Goal: Transaction & Acquisition: Purchase product/service

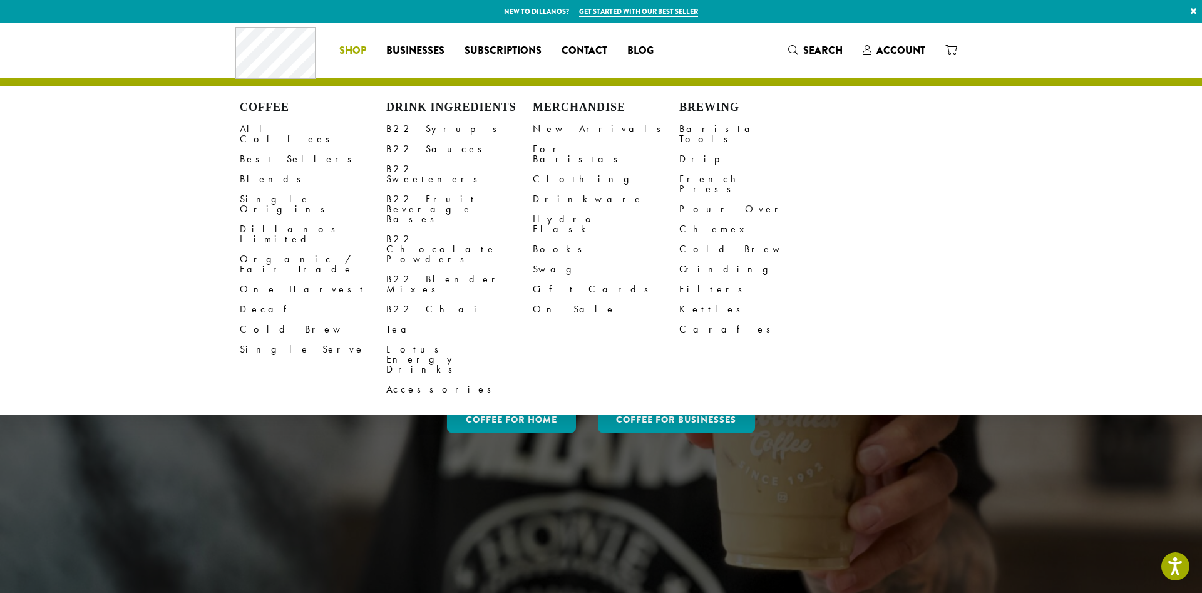
click at [367, 53] on link "Shop" at bounding box center [352, 51] width 47 height 20
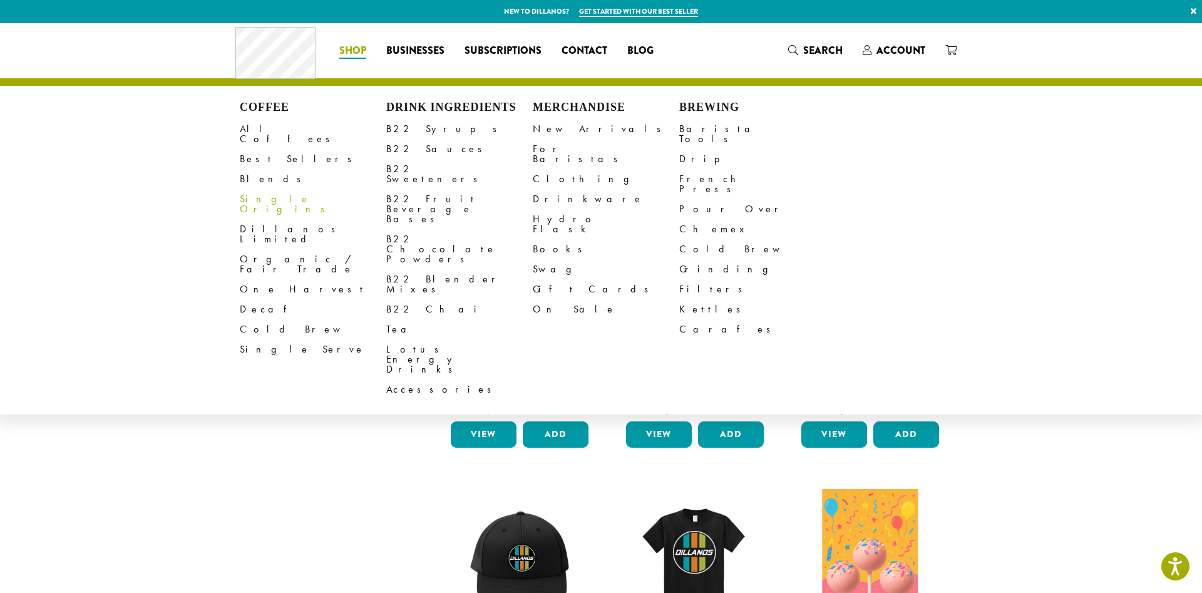
click at [284, 192] on link "Single Origins" at bounding box center [313, 204] width 146 height 30
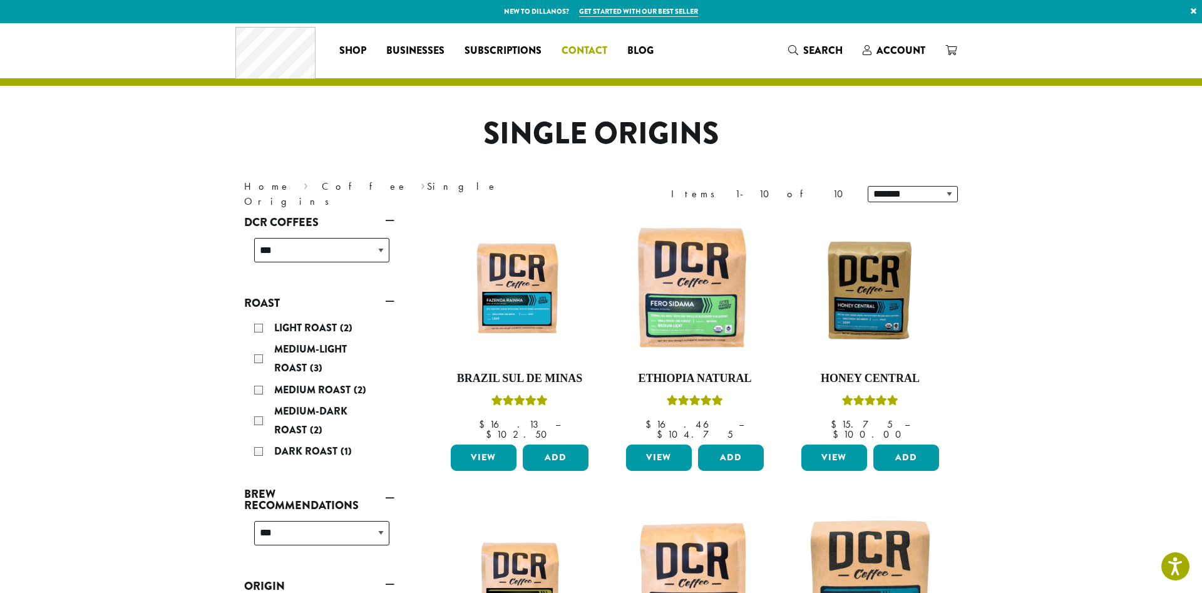
click at [578, 45] on span "Contact" at bounding box center [584, 51] width 46 height 16
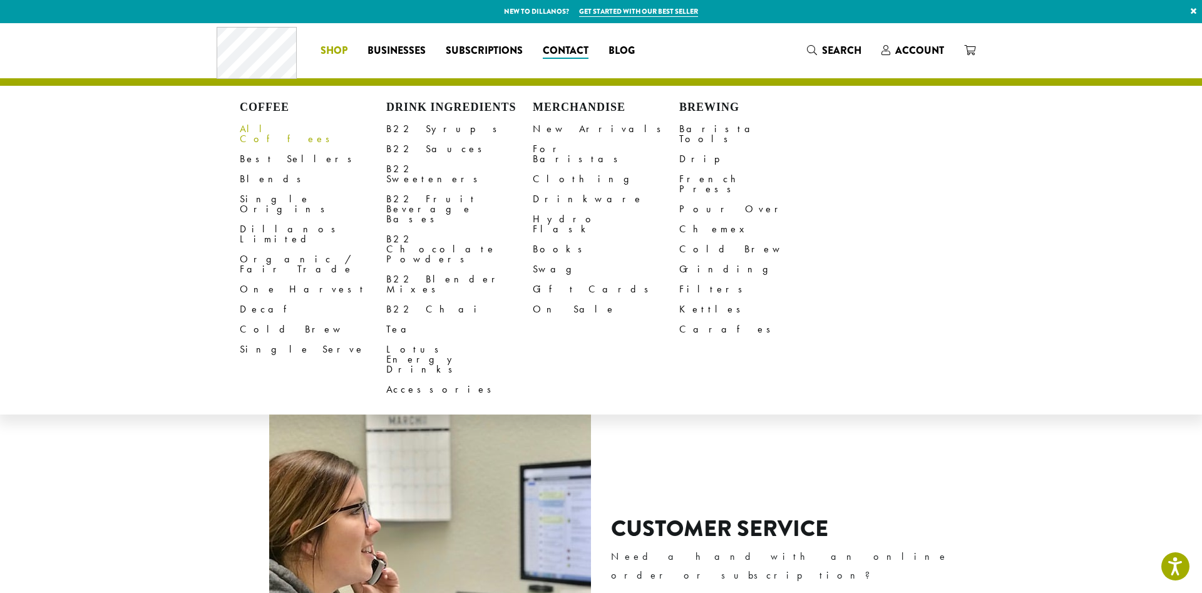
click at [270, 130] on link "All Coffees" at bounding box center [313, 134] width 146 height 30
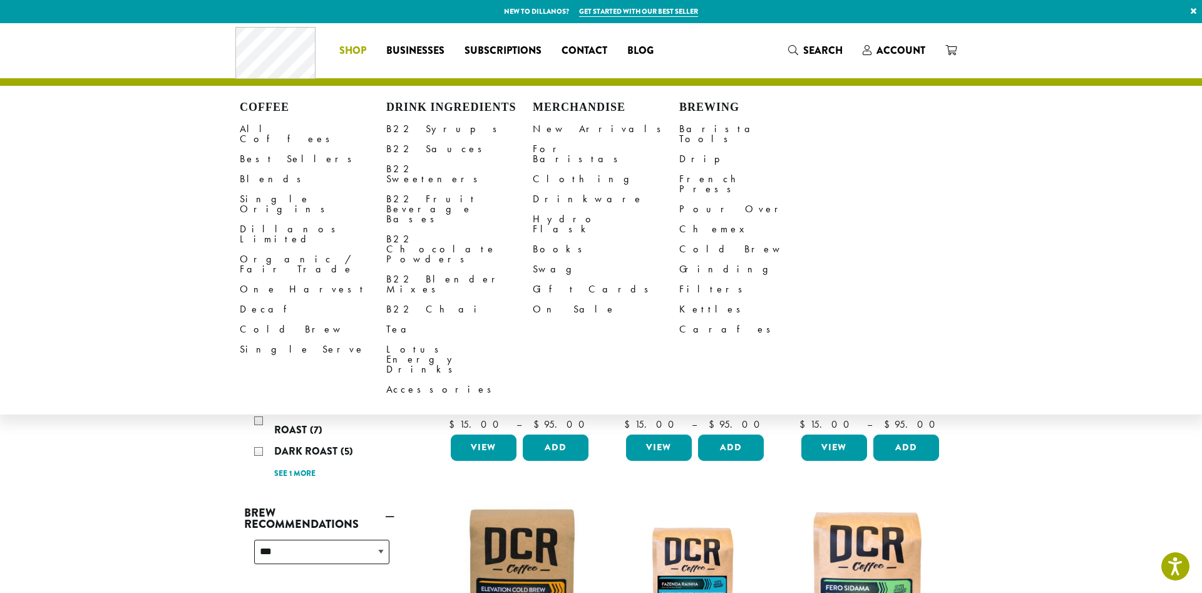
click at [359, 54] on li "Coffee All Coffees Best Sellers Blends Single Origins Dillanos Limited Organic …" at bounding box center [352, 51] width 47 height 20
click at [265, 149] on link "Best Sellers" at bounding box center [313, 159] width 146 height 20
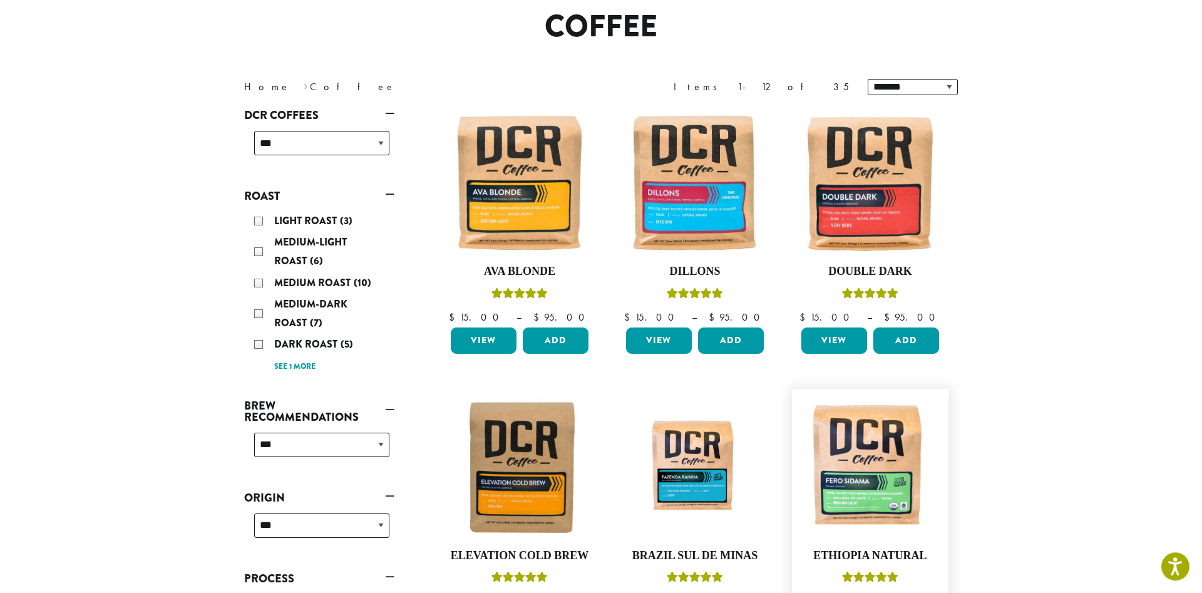
scroll to position [192, 0]
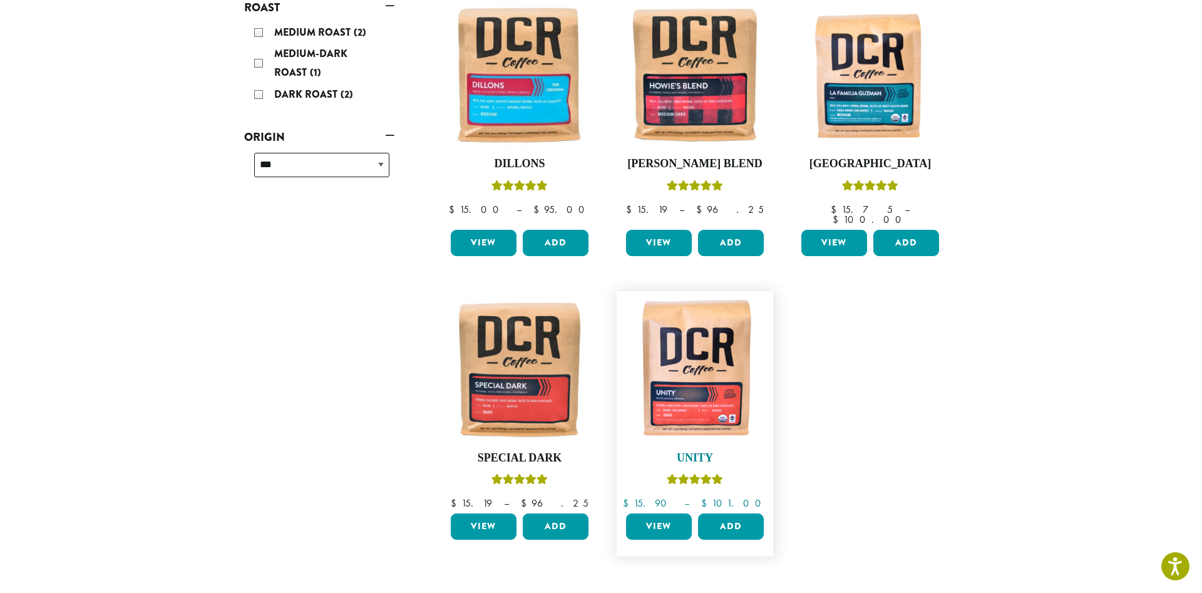
scroll to position [192, 0]
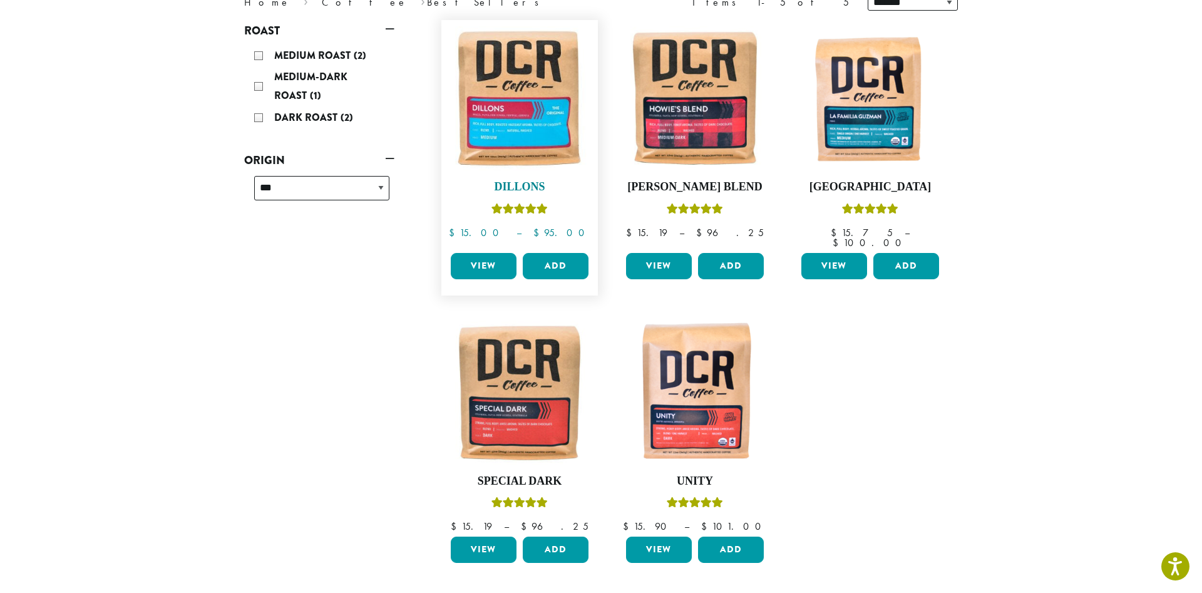
click at [513, 122] on img at bounding box center [519, 98] width 144 height 144
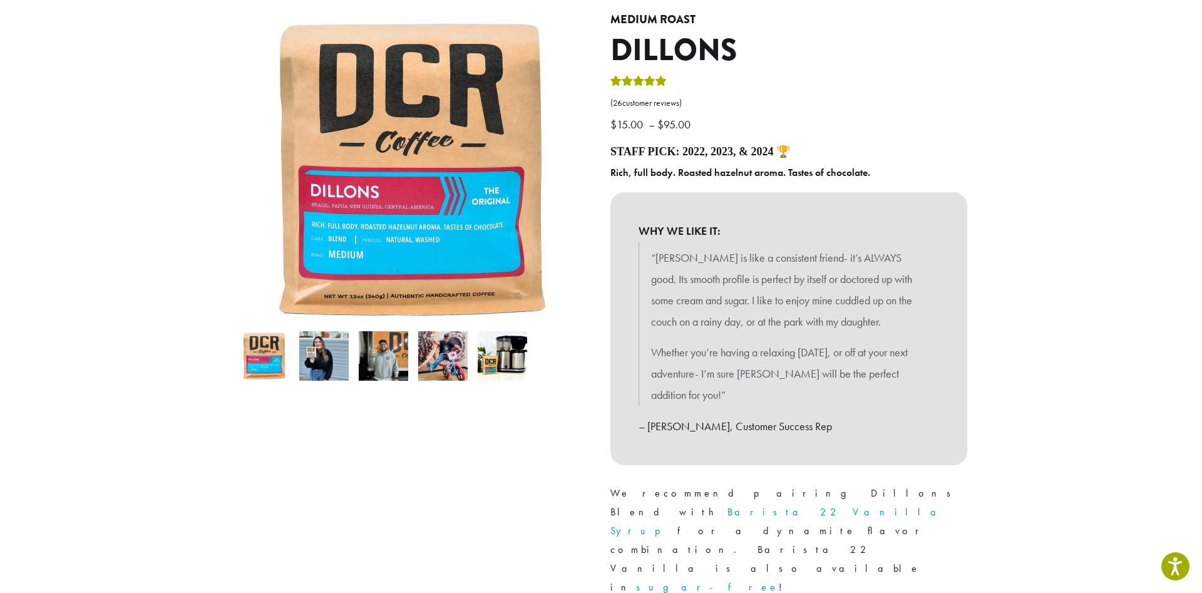
scroll to position [319, 0]
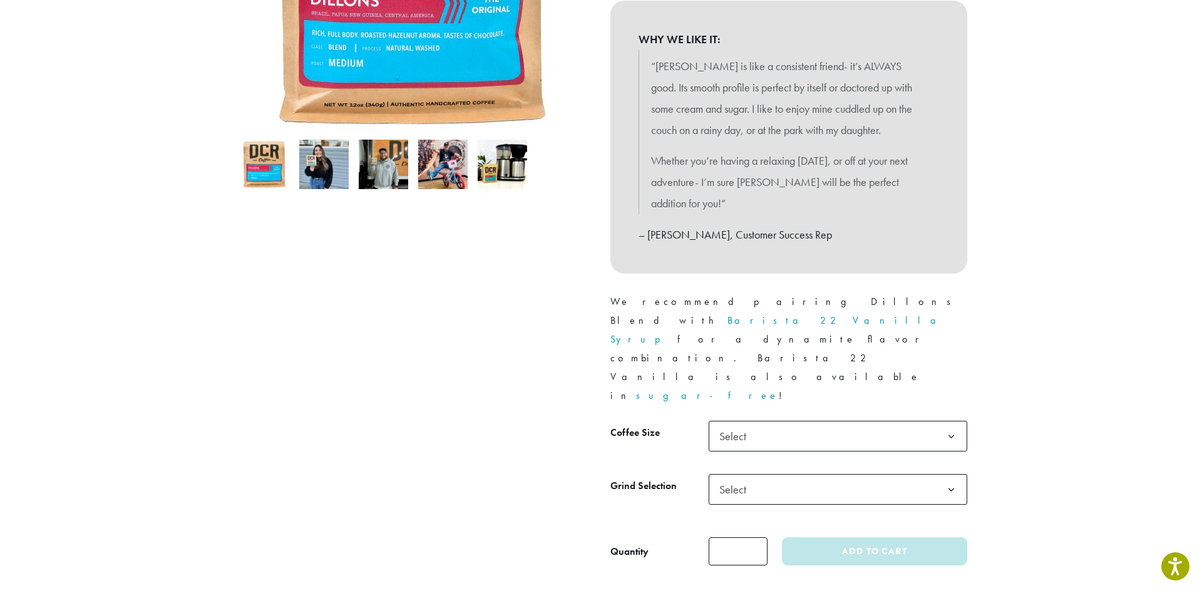
click at [953, 421] on b at bounding box center [951, 436] width 31 height 31
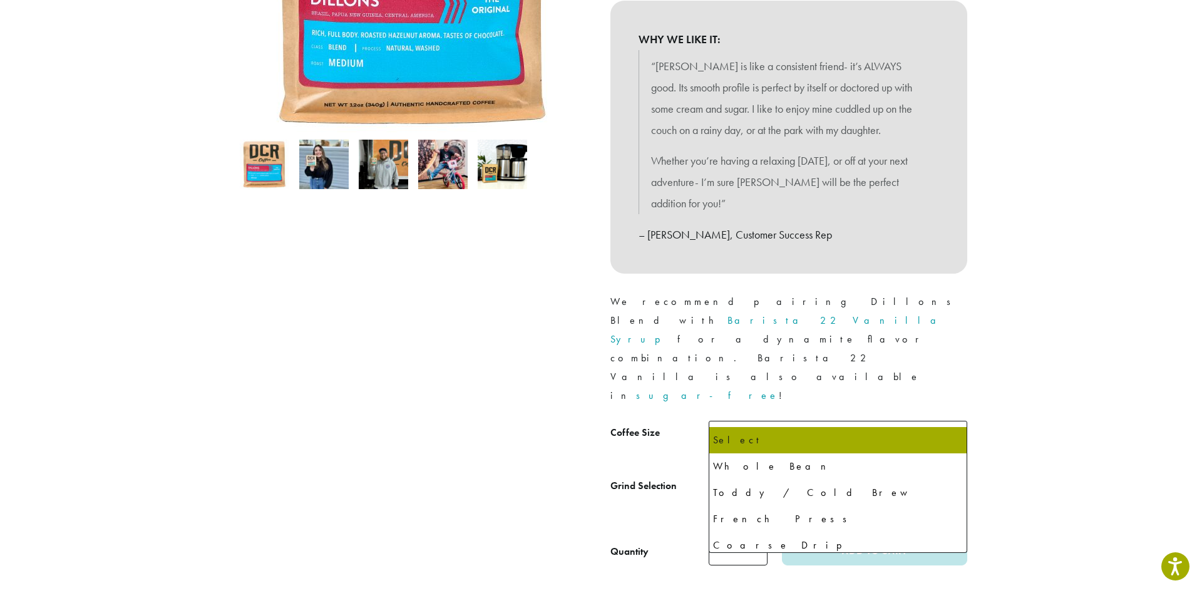
click at [956, 474] on b at bounding box center [951, 489] width 31 height 31
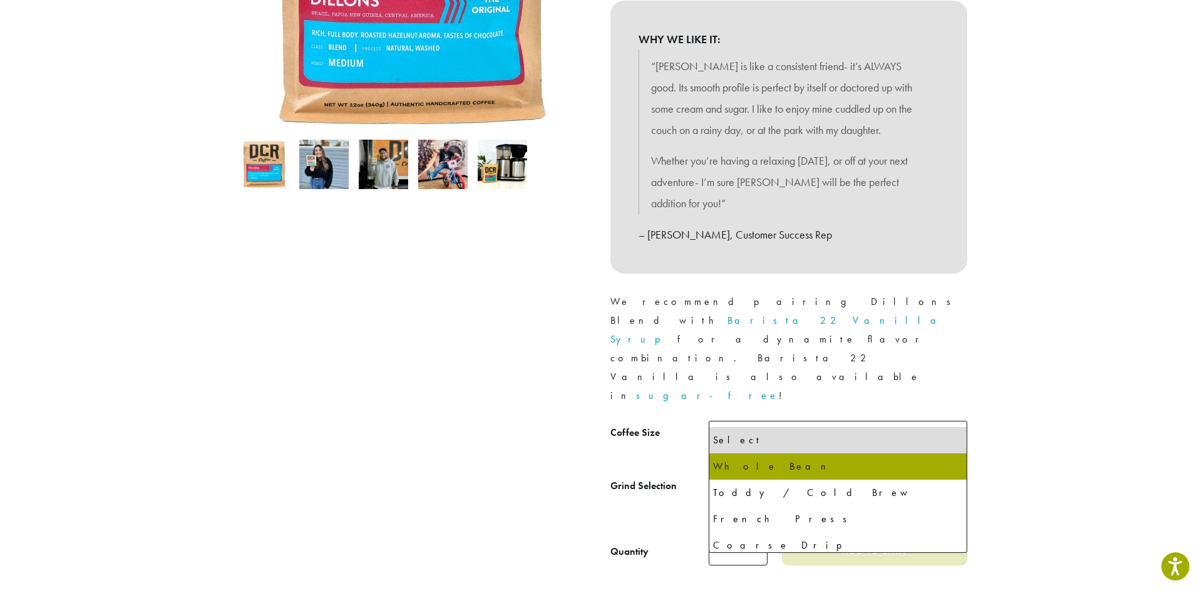
select select "*********"
select select "**********"
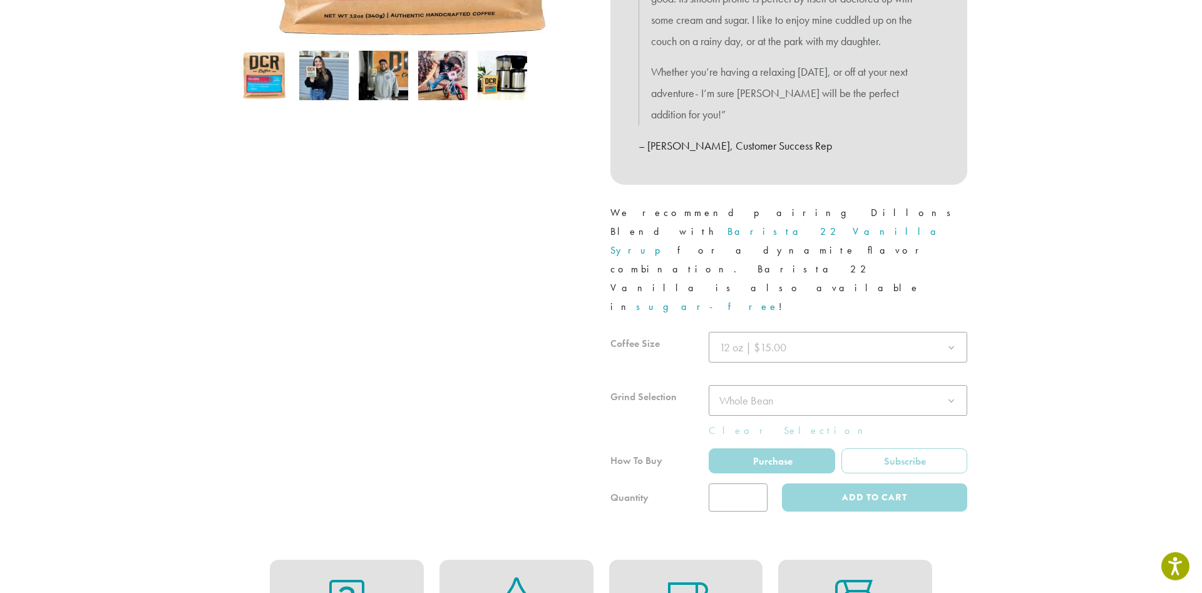
scroll to position [447, 0]
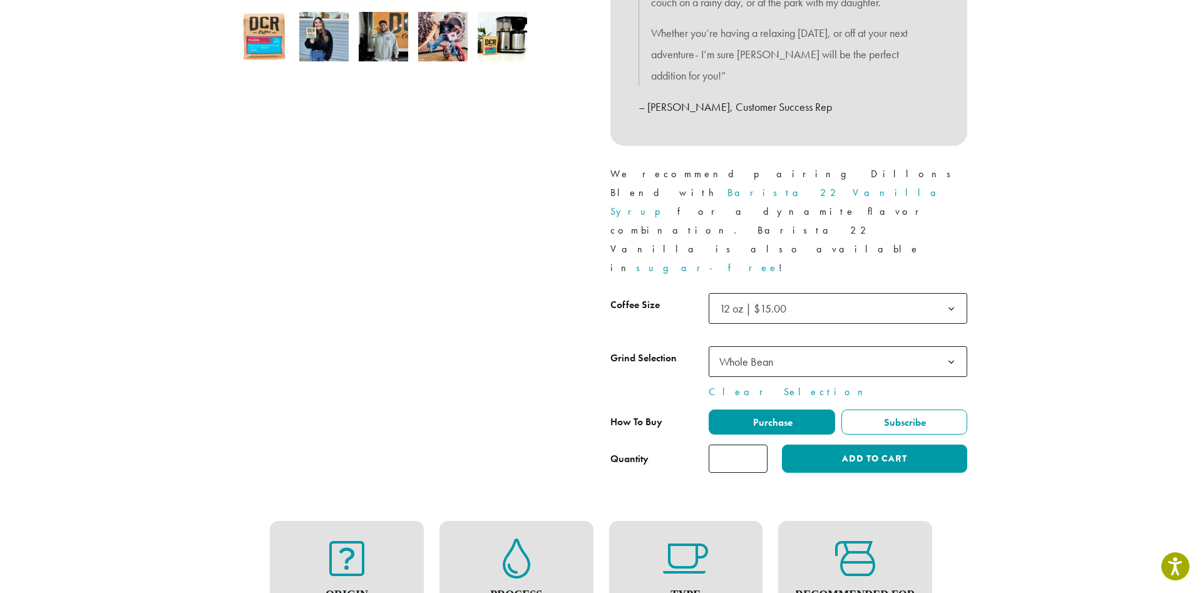
click at [949, 294] on b at bounding box center [951, 309] width 31 height 31
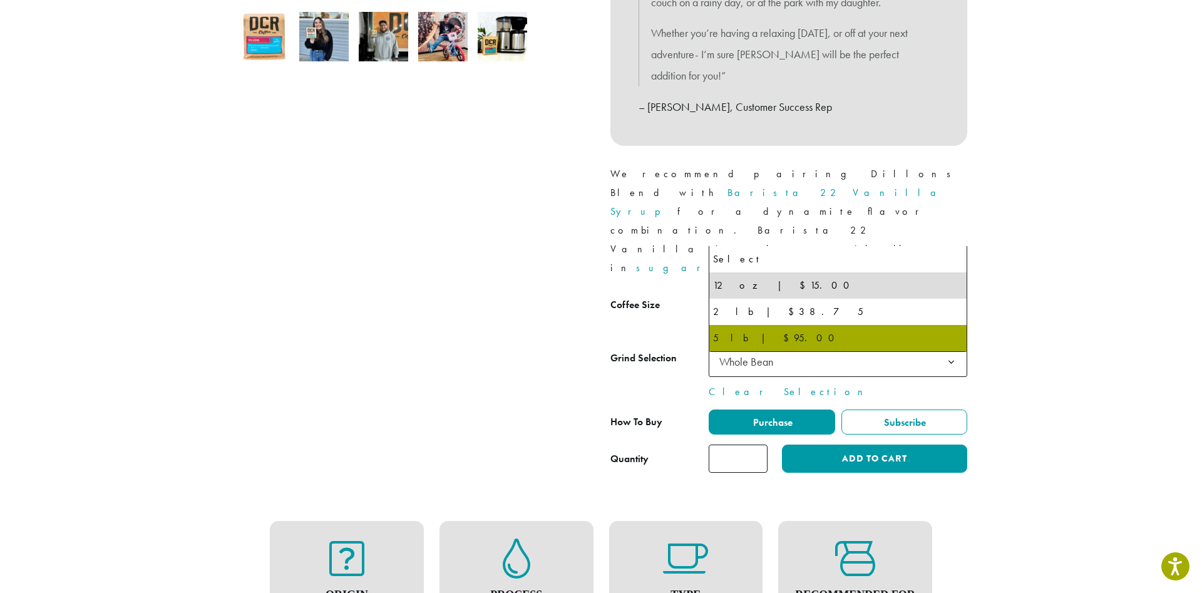
select select "**********"
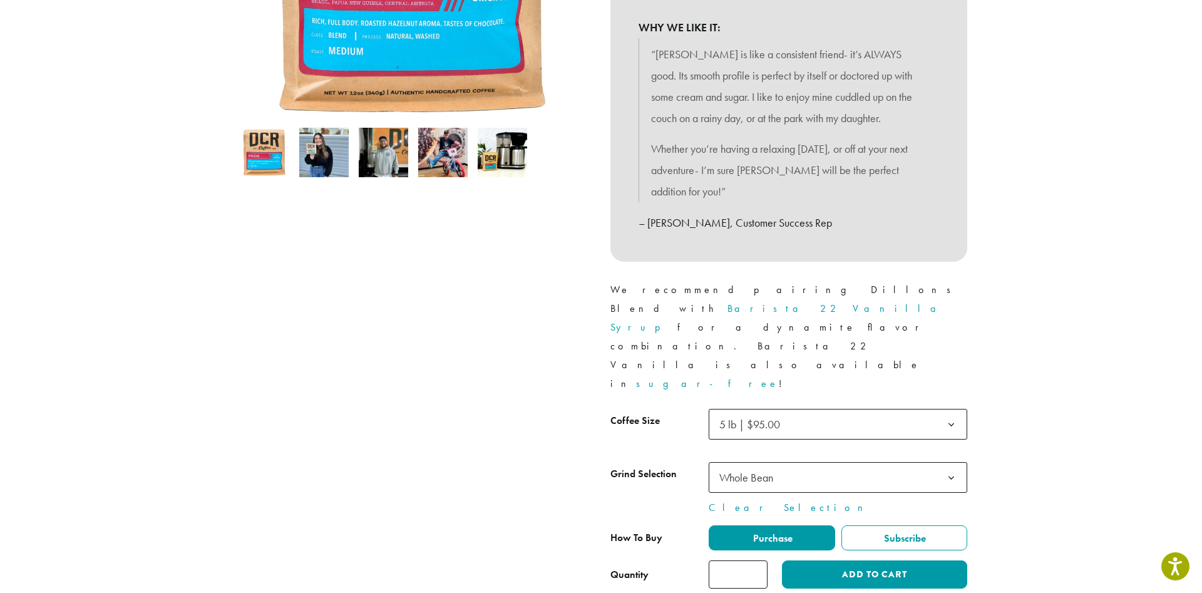
scroll to position [319, 0]
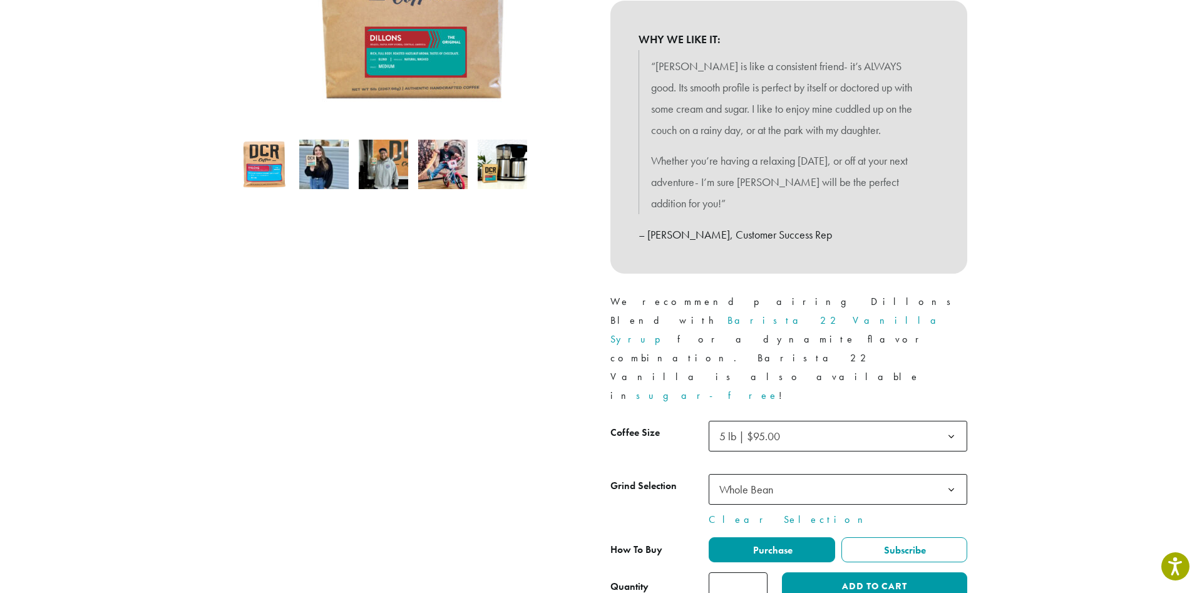
click at [280, 176] on img at bounding box center [264, 164] width 49 height 49
drag, startPoint x: 302, startPoint y: 175, endPoint x: 322, endPoint y: 172, distance: 20.2
click at [305, 174] on img at bounding box center [323, 164] width 49 height 49
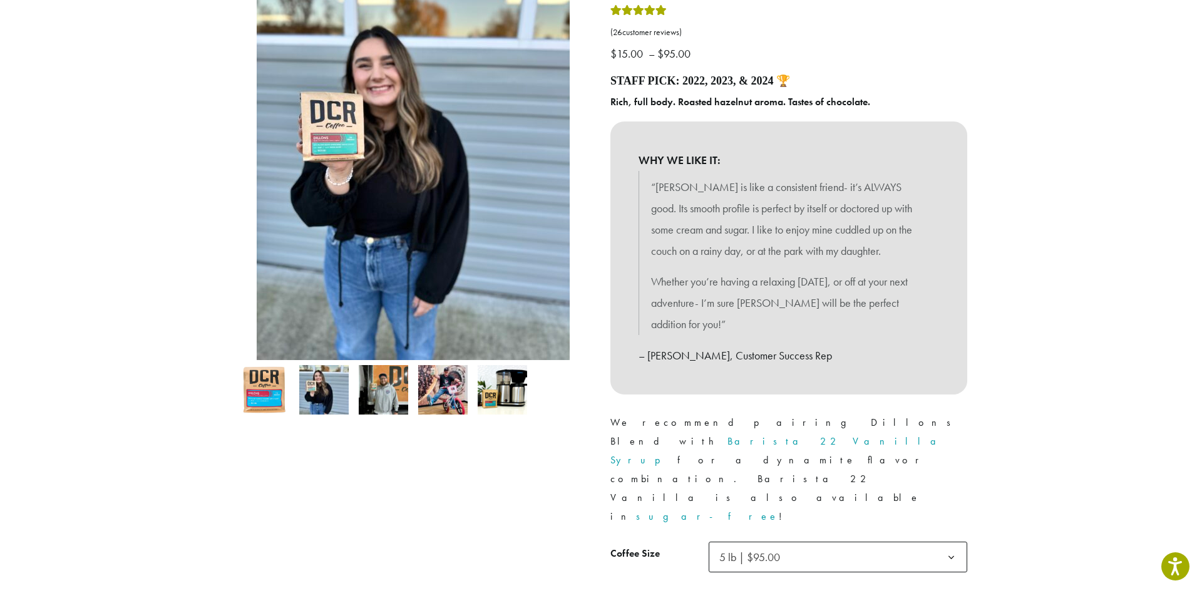
scroll to position [128, 0]
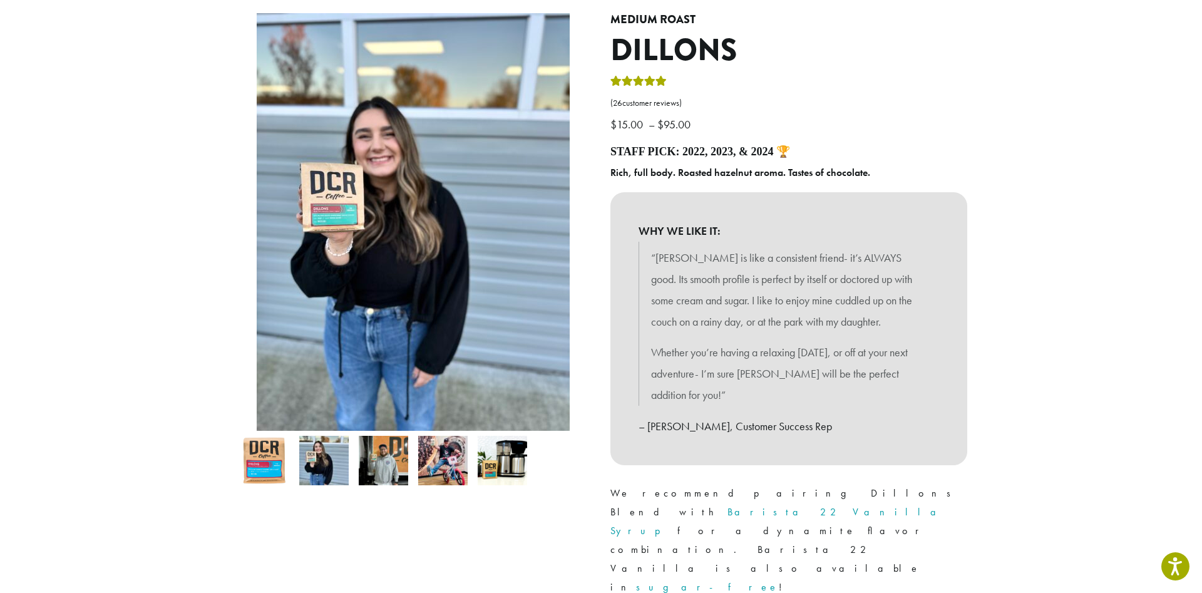
click at [497, 444] on img at bounding box center [502, 460] width 49 height 49
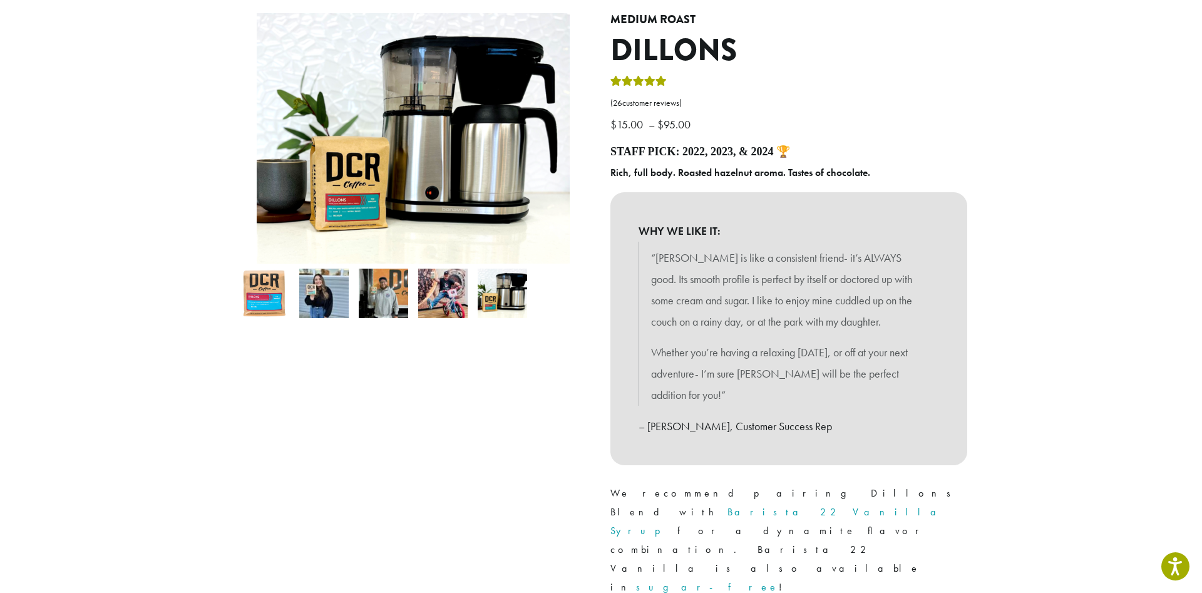
click at [473, 300] on li at bounding box center [502, 292] width 59 height 59
click at [441, 301] on img at bounding box center [442, 292] width 49 height 49
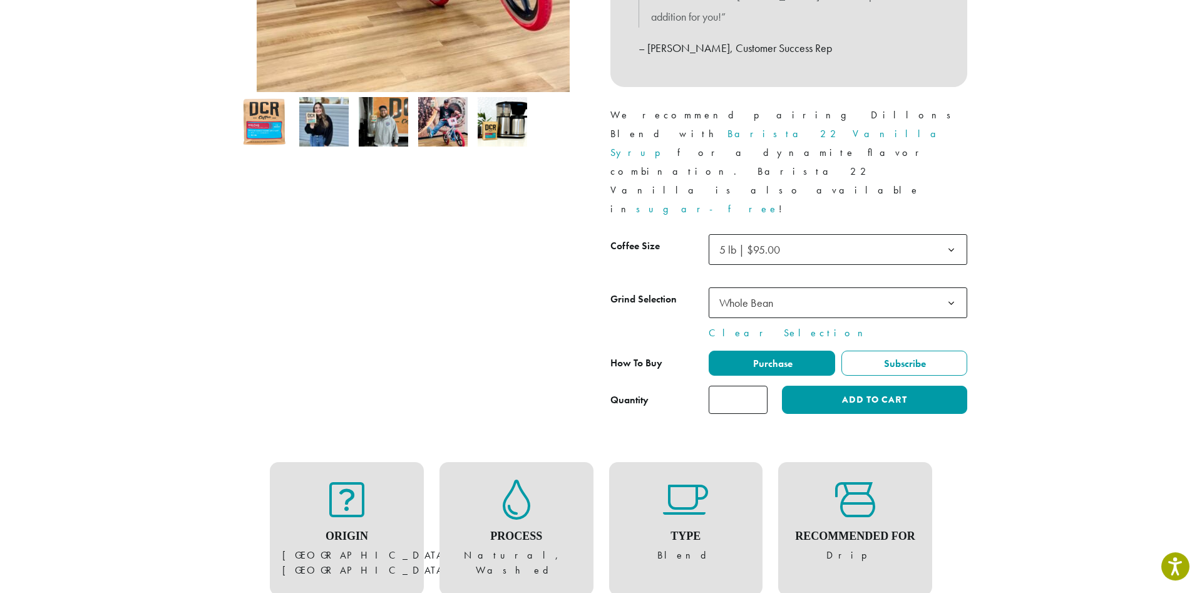
scroll to position [511, 0]
